Goal: Task Accomplishment & Management: Use online tool/utility

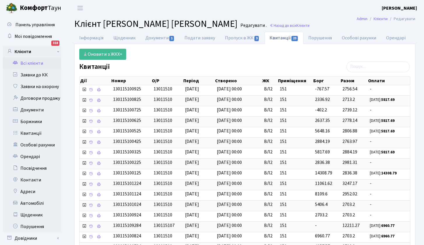
click at [38, 63] on link "Всі клієнти" at bounding box center [32, 63] width 58 height 12
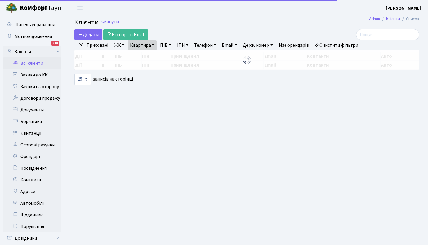
select select "25"
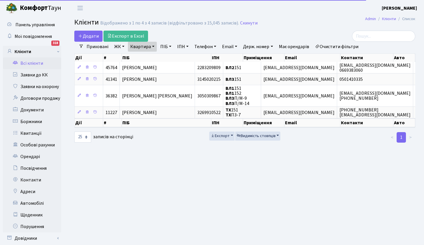
click at [146, 48] on link "Квартира" at bounding box center [142, 47] width 29 height 10
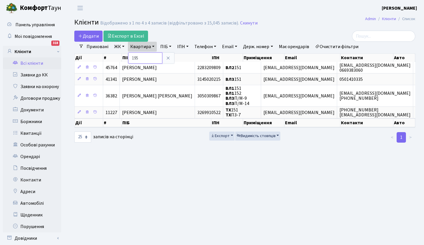
type input "195"
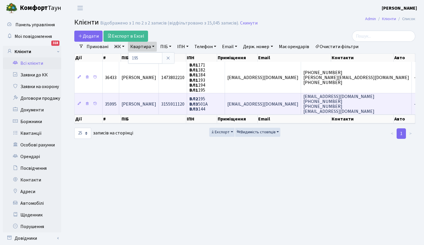
click at [148, 104] on span "Коваленко Ганна Павлівна" at bounding box center [138, 104] width 35 height 6
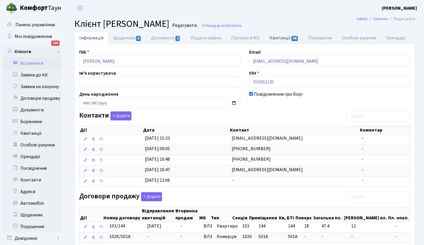
click at [280, 37] on link "Квитанції 36" at bounding box center [283, 38] width 39 height 12
select select "25"
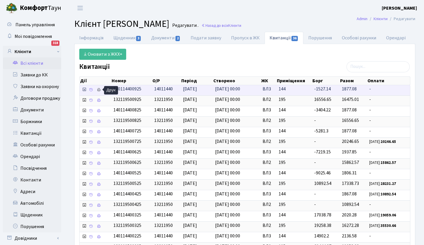
click at [99, 89] on icon at bounding box center [99, 90] width 4 height 4
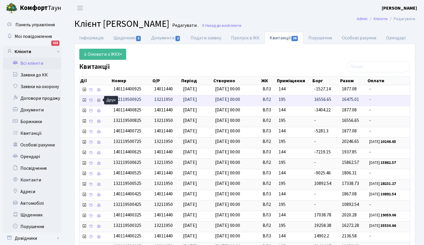
click at [100, 99] on icon at bounding box center [99, 100] width 4 height 4
click at [32, 63] on link "Всі клієнти" at bounding box center [32, 63] width 58 height 12
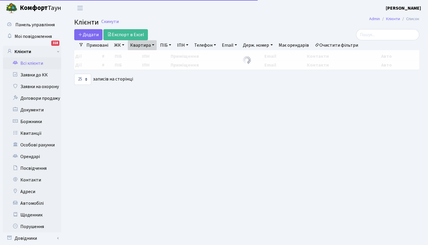
select select "25"
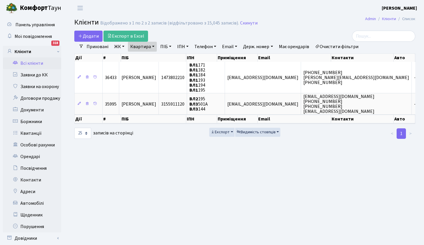
click at [120, 46] on link "ЖК" at bounding box center [119, 47] width 15 height 10
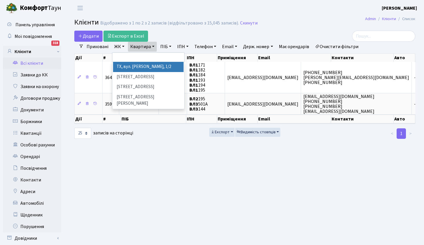
click at [121, 47] on link "ЖК" at bounding box center [119, 47] width 15 height 10
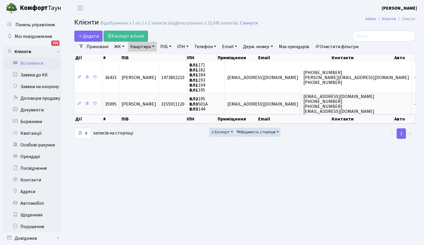
click at [156, 47] on link "Квартира" at bounding box center [142, 47] width 29 height 10
click at [118, 46] on link "ЖК" at bounding box center [119, 47] width 15 height 10
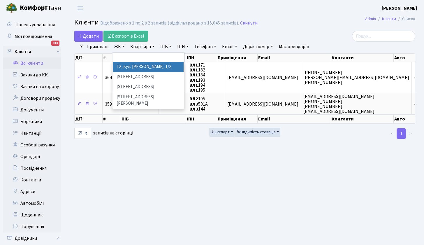
click at [119, 46] on link "ЖК" at bounding box center [119, 47] width 15 height 10
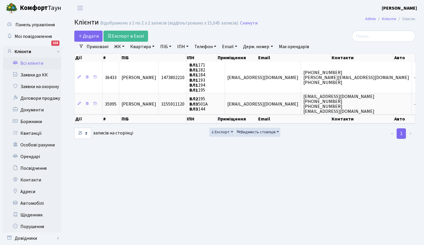
click at [167, 48] on link "ПІБ" at bounding box center [166, 47] width 16 height 10
type input "Жук"
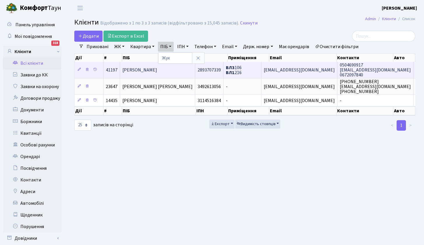
click at [157, 72] on span "[PERSON_NAME]" at bounding box center [139, 70] width 35 height 6
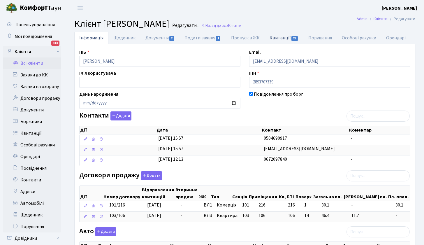
click at [276, 38] on link "Квитанції 22" at bounding box center [283, 38] width 39 height 12
select select "25"
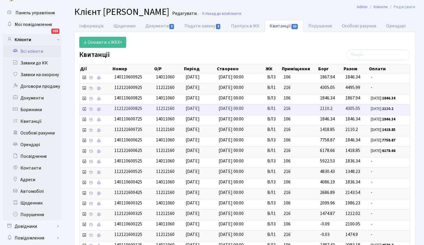
scroll to position [13, 0]
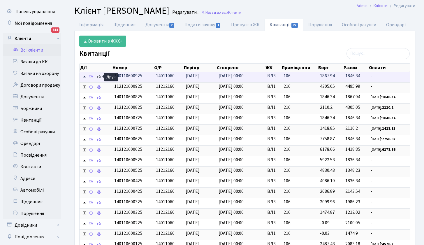
click at [99, 76] on icon at bounding box center [99, 77] width 4 height 4
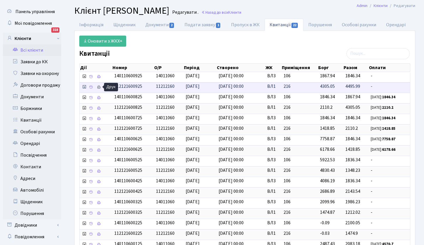
click at [100, 87] on icon at bounding box center [99, 87] width 4 height 4
